Goal: Obtain resource: Download file/media

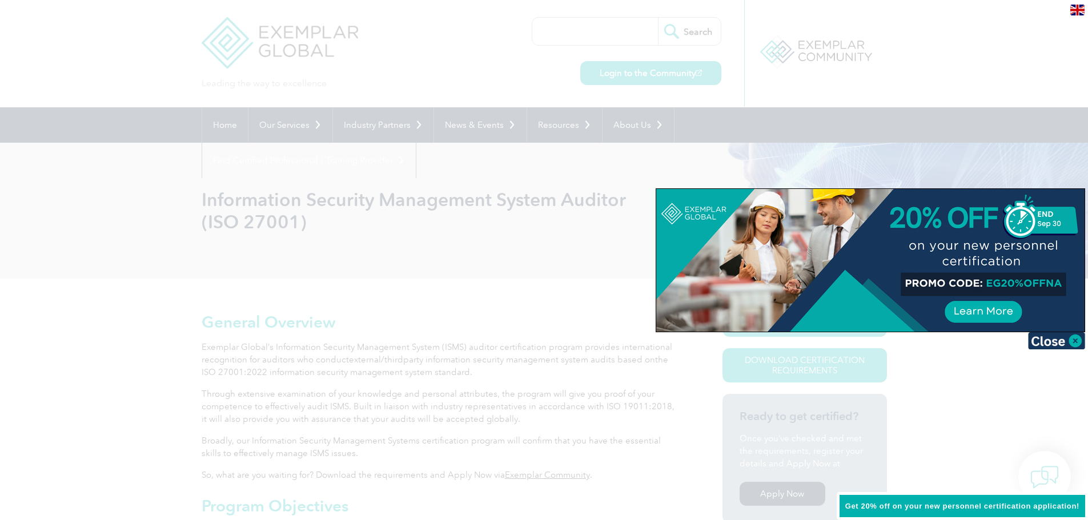
click at [524, 315] on div at bounding box center [544, 260] width 1088 height 520
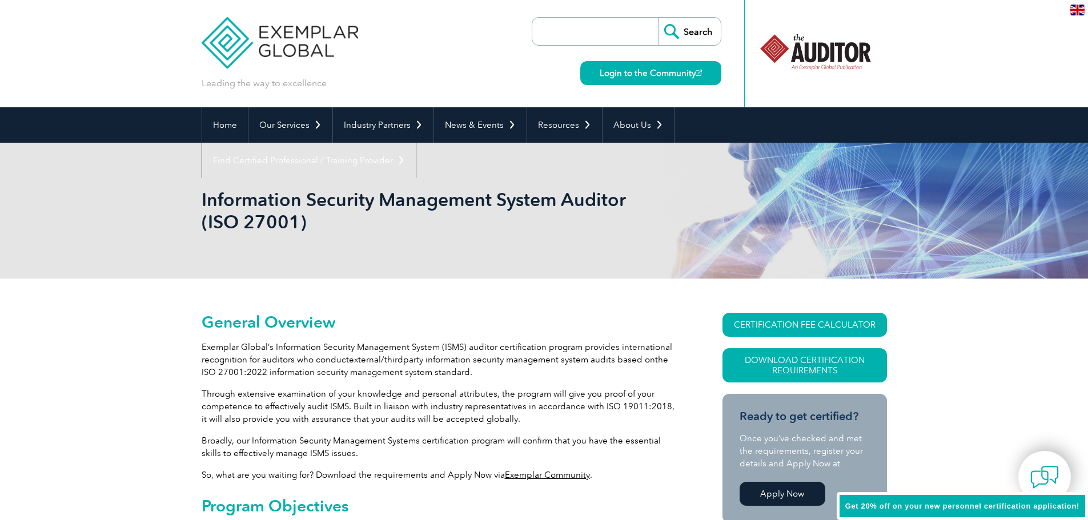
scroll to position [228, 0]
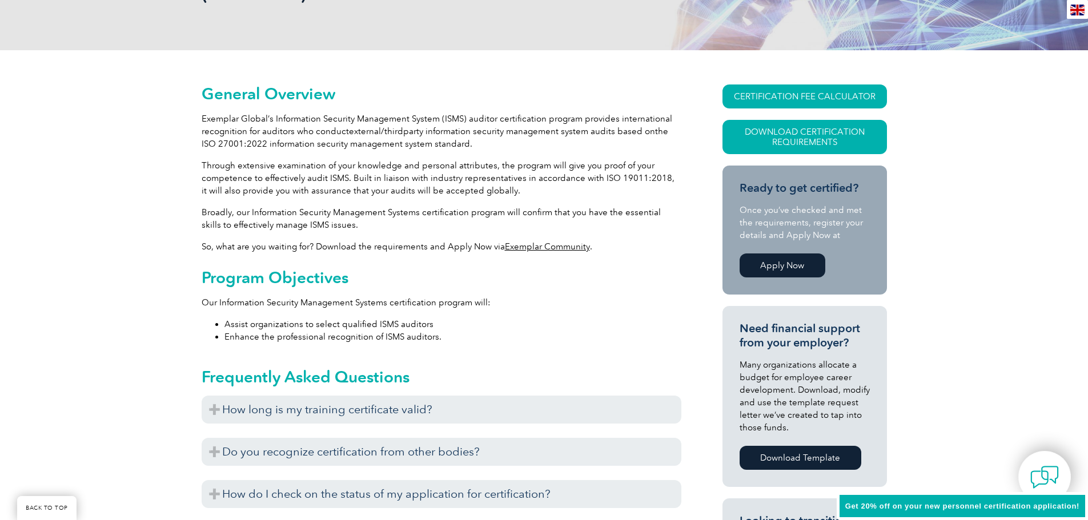
click at [766, 259] on link "Apply Now" at bounding box center [782, 265] width 86 height 24
click at [786, 98] on link "CERTIFICATION FEE CALCULATOR" at bounding box center [804, 96] width 164 height 24
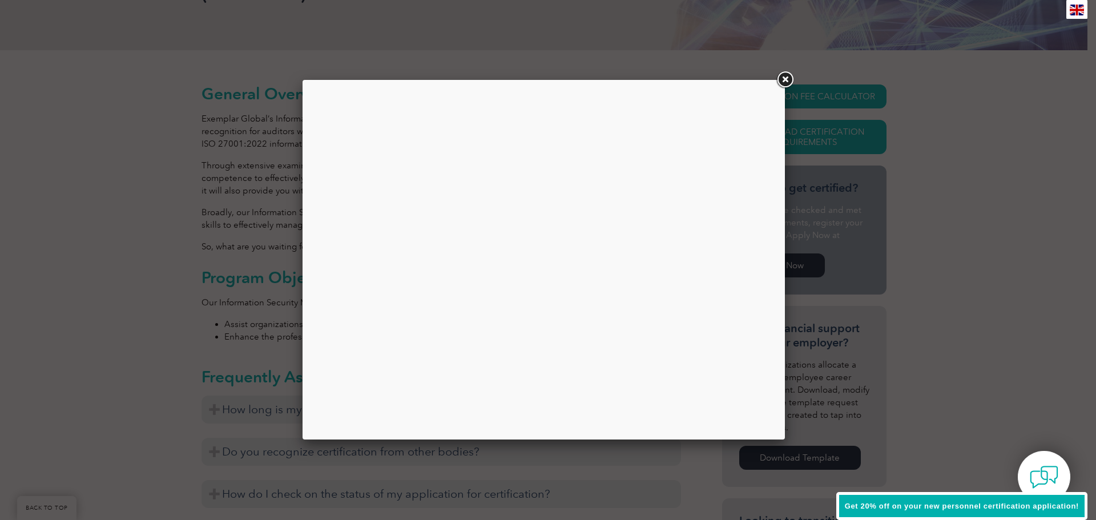
click at [966, 190] on div at bounding box center [548, 260] width 1096 height 520
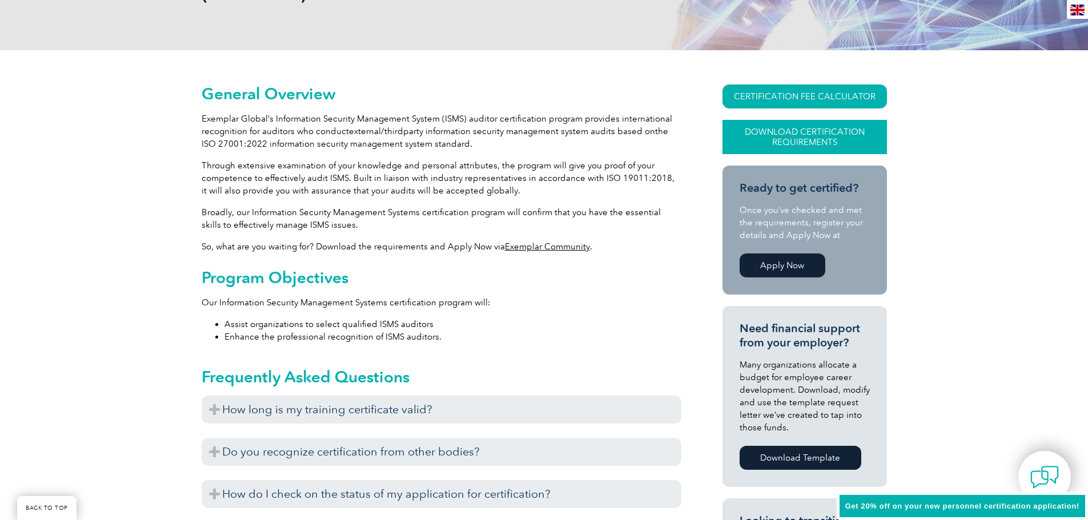
click at [809, 128] on link "Download Certification Requirements" at bounding box center [804, 137] width 164 height 34
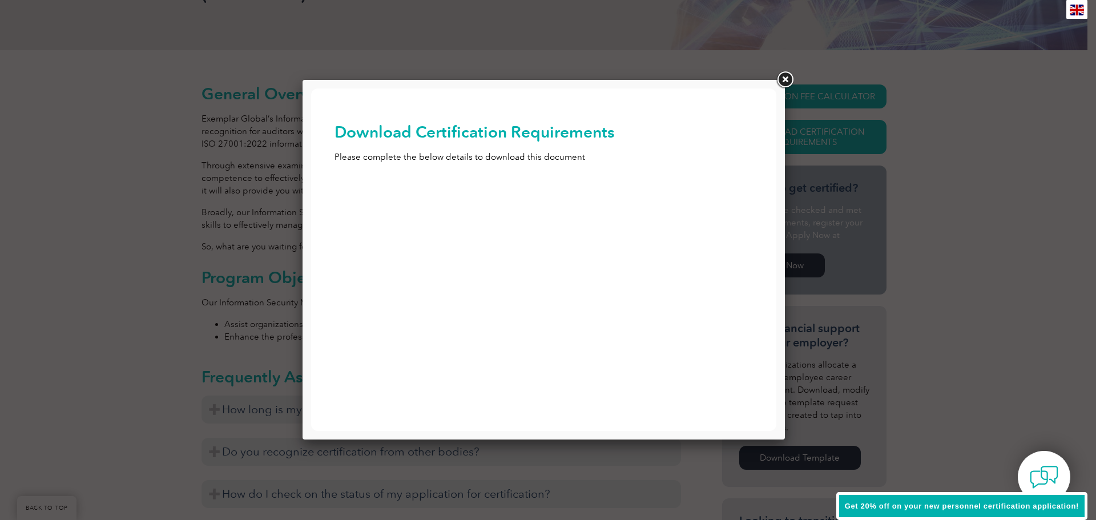
scroll to position [0, 0]
click at [405, 202] on input "First Name (Required)" at bounding box center [544, 201] width 419 height 21
type input "[PERSON_NAME]"
type input "pryce"
click at [374, 297] on input "Email (Required)" at bounding box center [544, 297] width 419 height 21
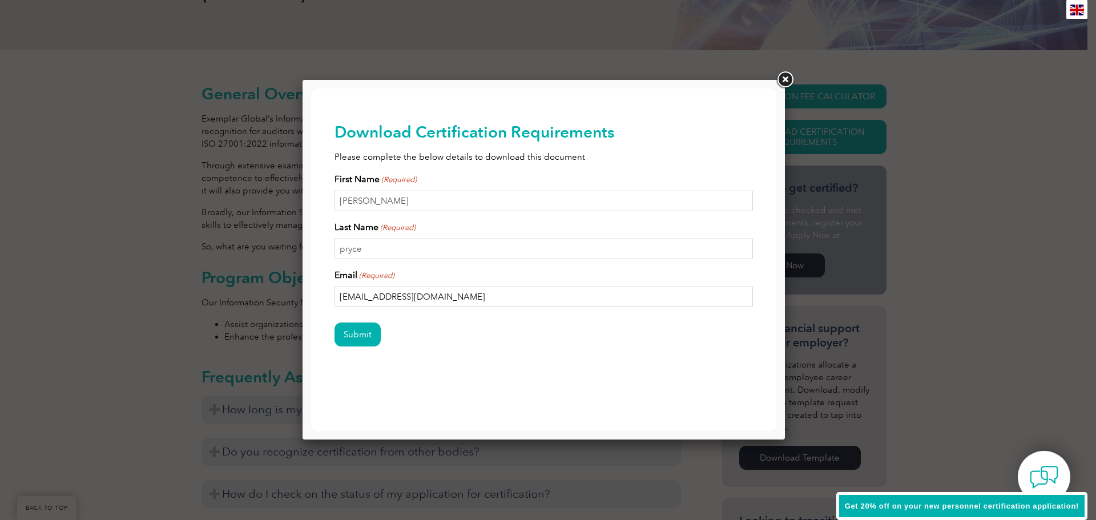
type input "[EMAIL_ADDRESS][DOMAIN_NAME]"
click at [357, 349] on div "Submit" at bounding box center [544, 336] width 419 height 50
click at [355, 333] on input "Submit" at bounding box center [358, 335] width 46 height 24
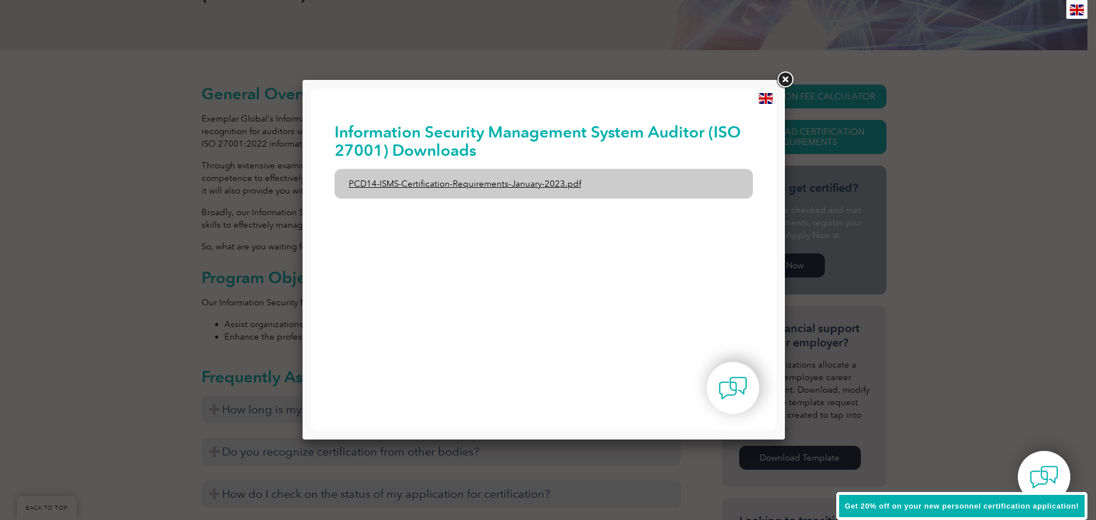
click at [428, 189] on link "PCD14-ISMS-Certification-Requirements-January-2023.pdf" at bounding box center [544, 184] width 419 height 30
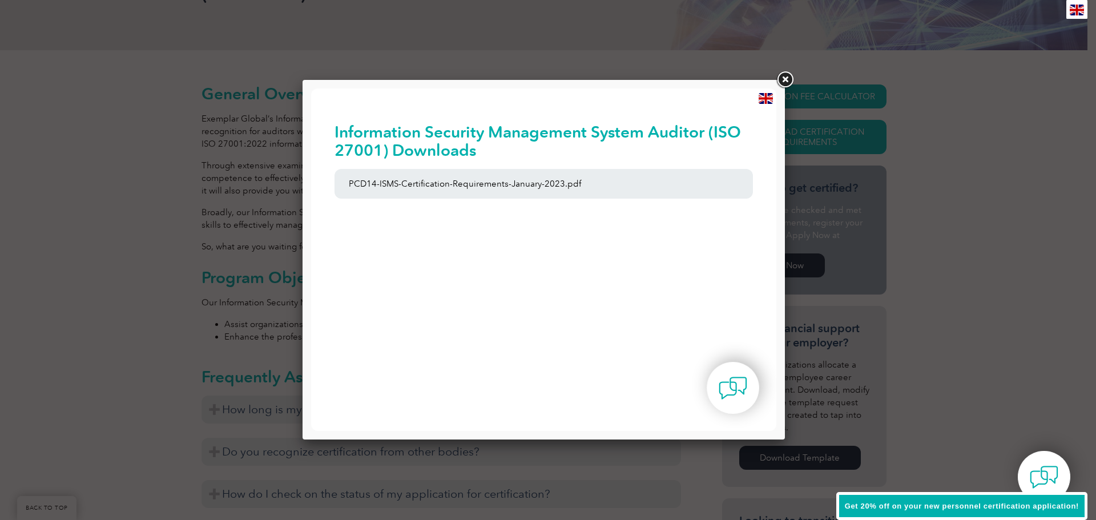
click at [788, 74] on link at bounding box center [785, 80] width 21 height 21
